Goal: Check status: Check status

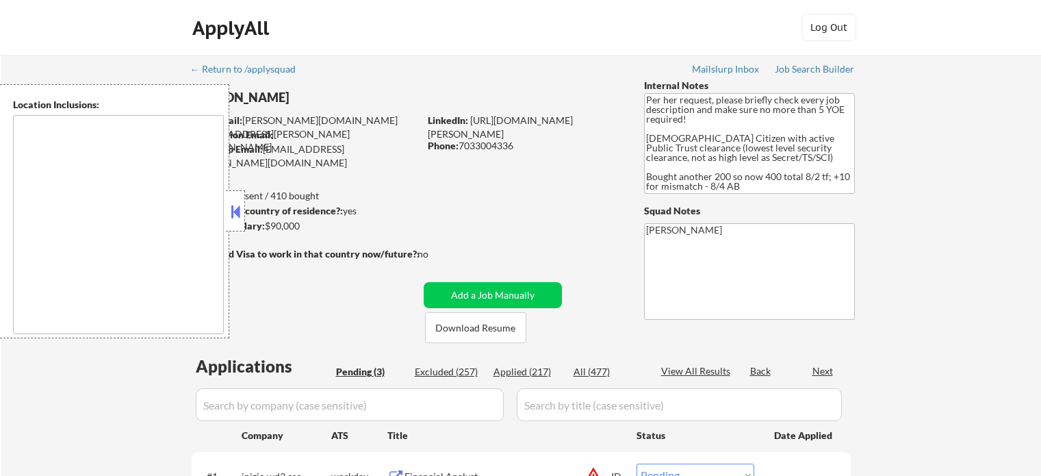
select select ""pending""
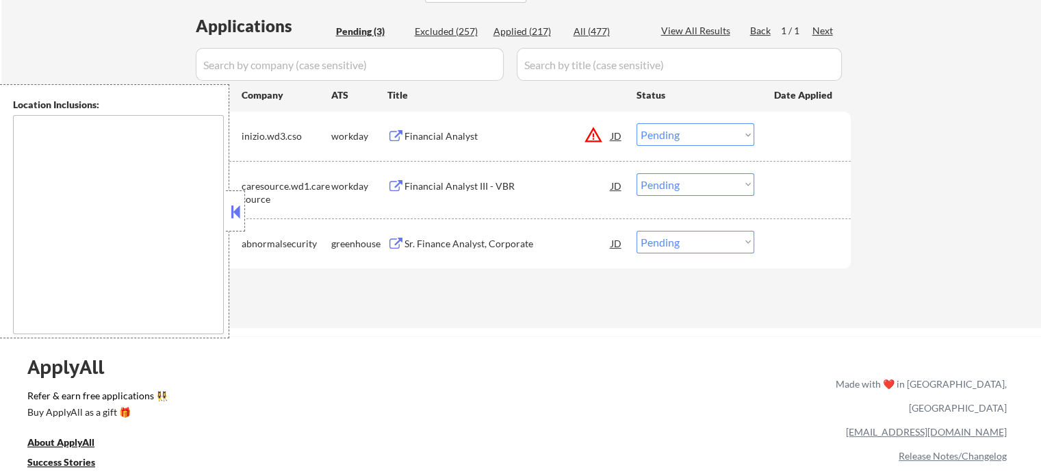
scroll to position [342, 0]
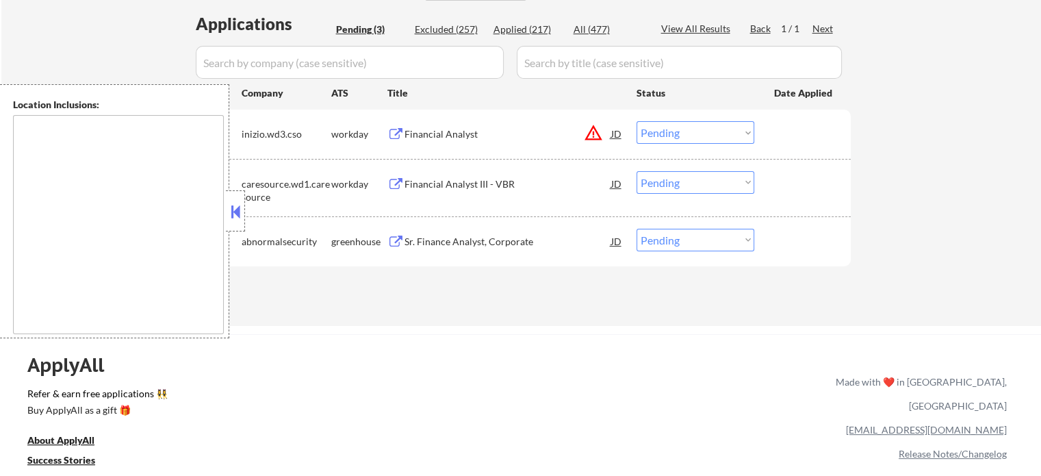
click at [390, 131] on button at bounding box center [395, 134] width 17 height 13
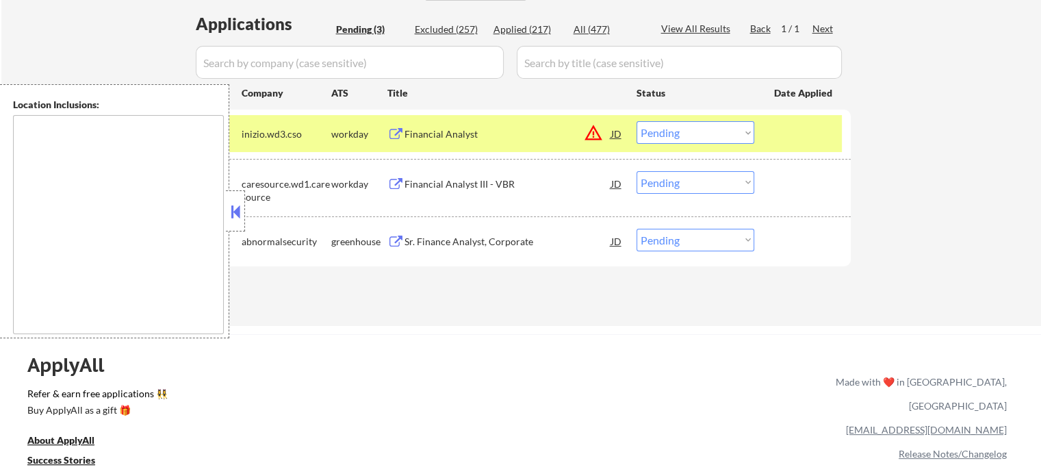
click at [699, 134] on select "Choose an option... Pending Applied Excluded (Questions) Excluded (Expired) Exc…" at bounding box center [696, 132] width 118 height 23
click at [637, 121] on select "Choose an option... Pending Applied Excluded (Questions) Excluded (Expired) Exc…" at bounding box center [696, 132] width 118 height 23
click at [385, 185] on div "workday" at bounding box center [359, 184] width 56 height 14
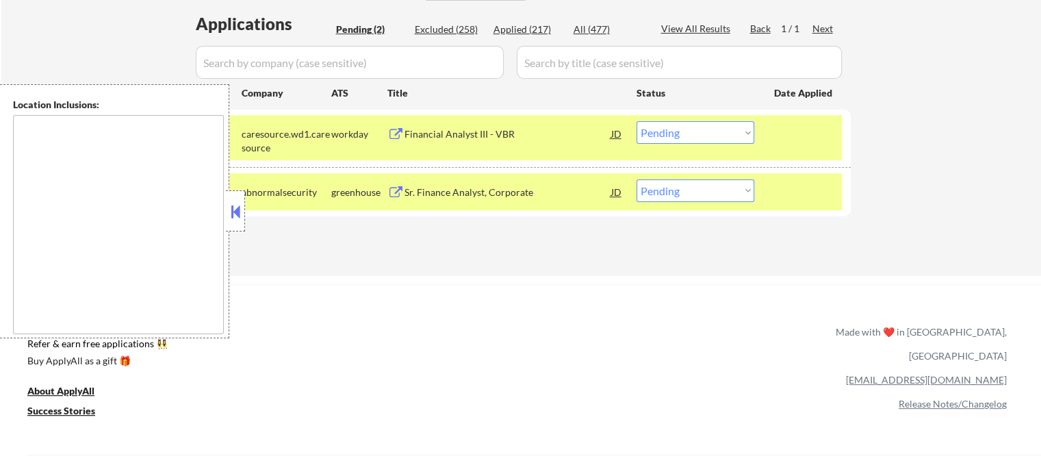
click at [389, 134] on button at bounding box center [395, 134] width 17 height 13
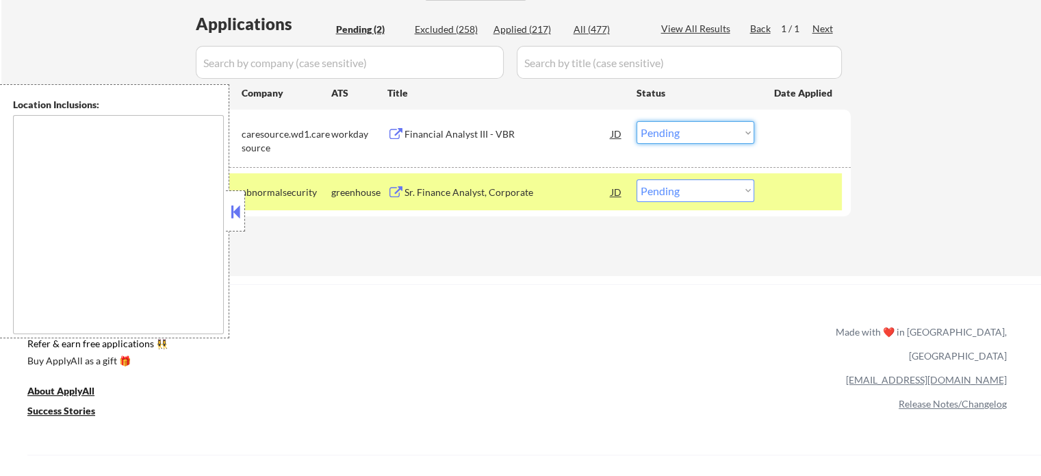
click at [671, 133] on select "Choose an option... Pending Applied Excluded (Questions) Excluded (Expired) Exc…" at bounding box center [696, 132] width 118 height 23
click at [637, 121] on select "Choose an option... Pending Applied Excluded (Questions) Excluded (Expired) Exc…" at bounding box center [696, 132] width 118 height 23
click at [389, 189] on button at bounding box center [395, 192] width 17 height 13
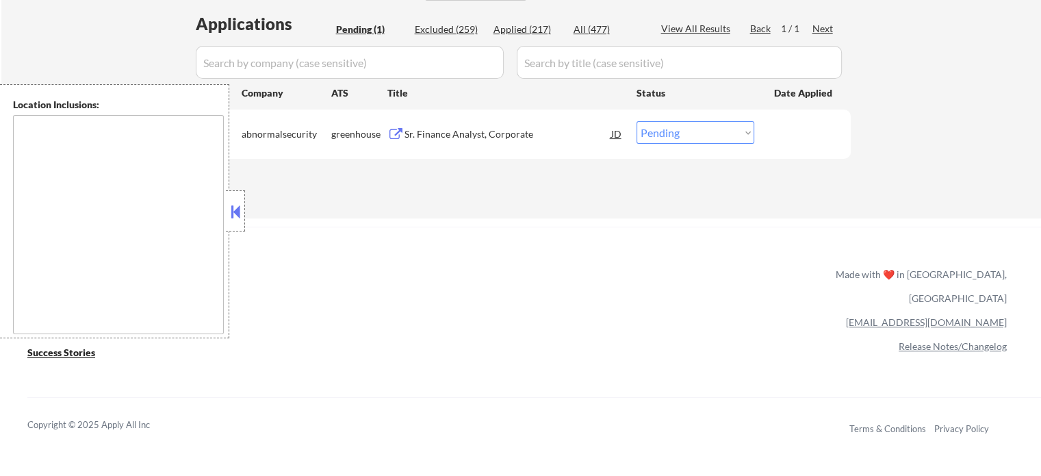
drag, startPoint x: 673, startPoint y: 132, endPoint x: 673, endPoint y: 142, distance: 9.6
click at [673, 139] on select "Choose an option... Pending Applied Excluded (Questions) Excluded (Expired) Exc…" at bounding box center [696, 132] width 118 height 23
select select ""applied""
click at [637, 121] on select "Choose an option... Pending Applied Excluded (Questions) Excluded (Expired) Exc…" at bounding box center [696, 132] width 118 height 23
